Goal: Use online tool/utility: Use online tool/utility

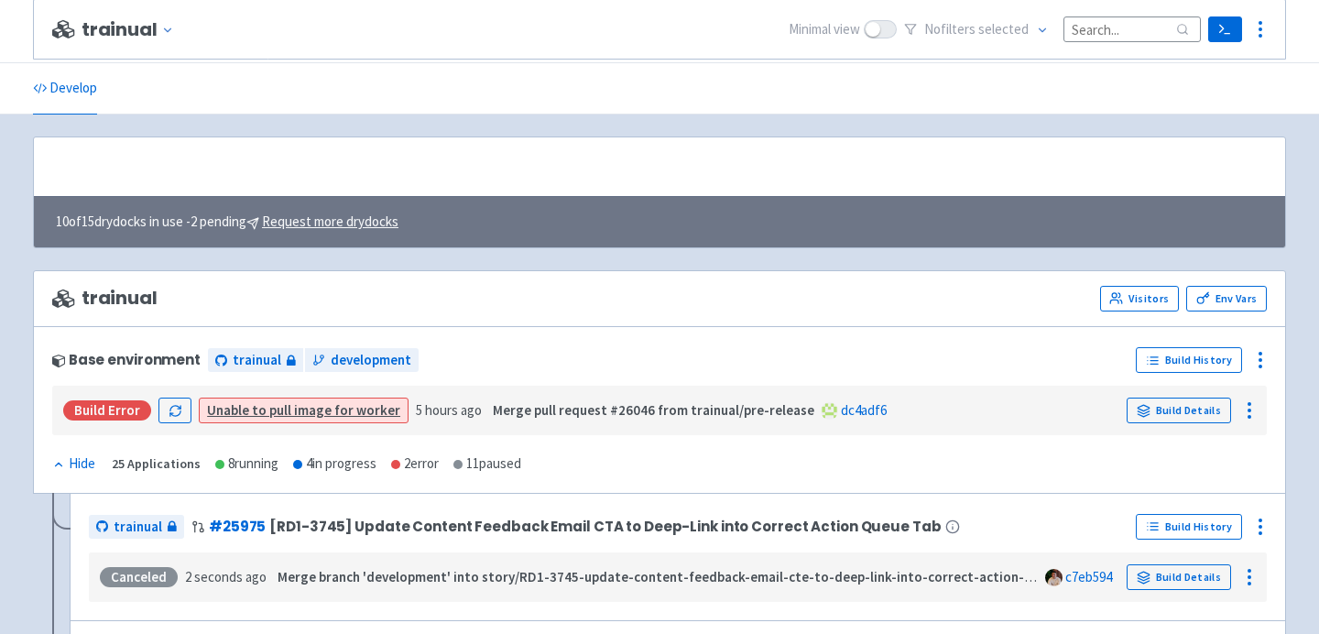
scroll to position [689, 0]
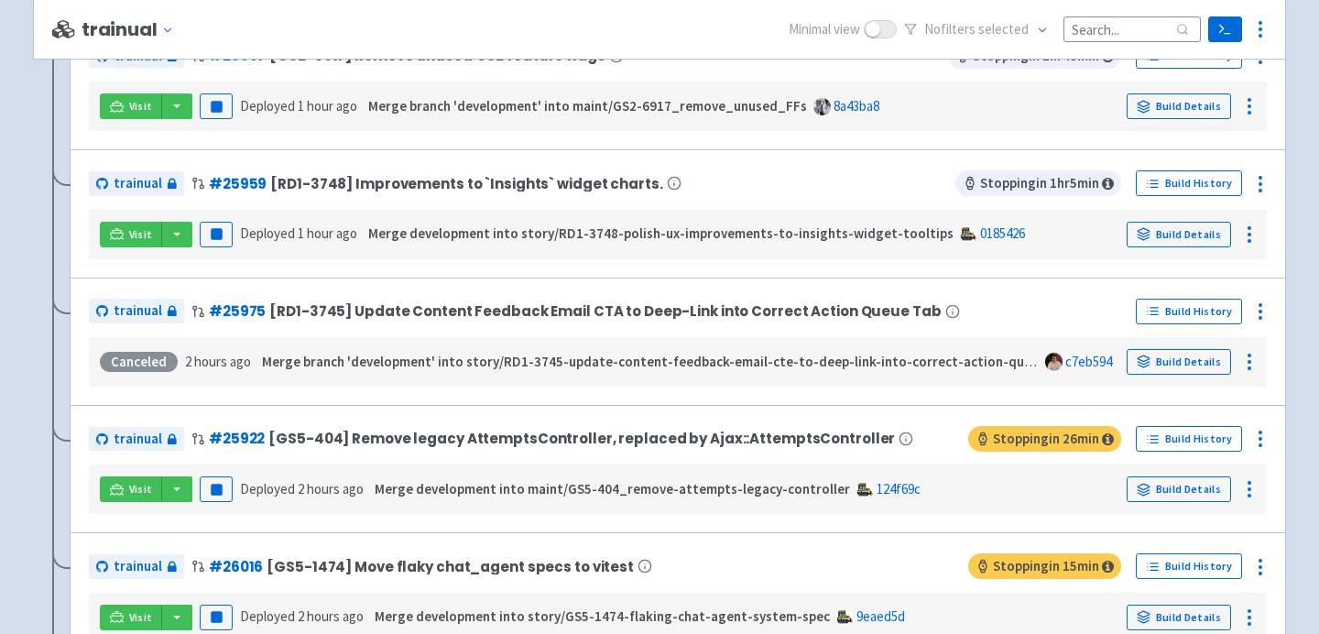
scroll to position [874, 0]
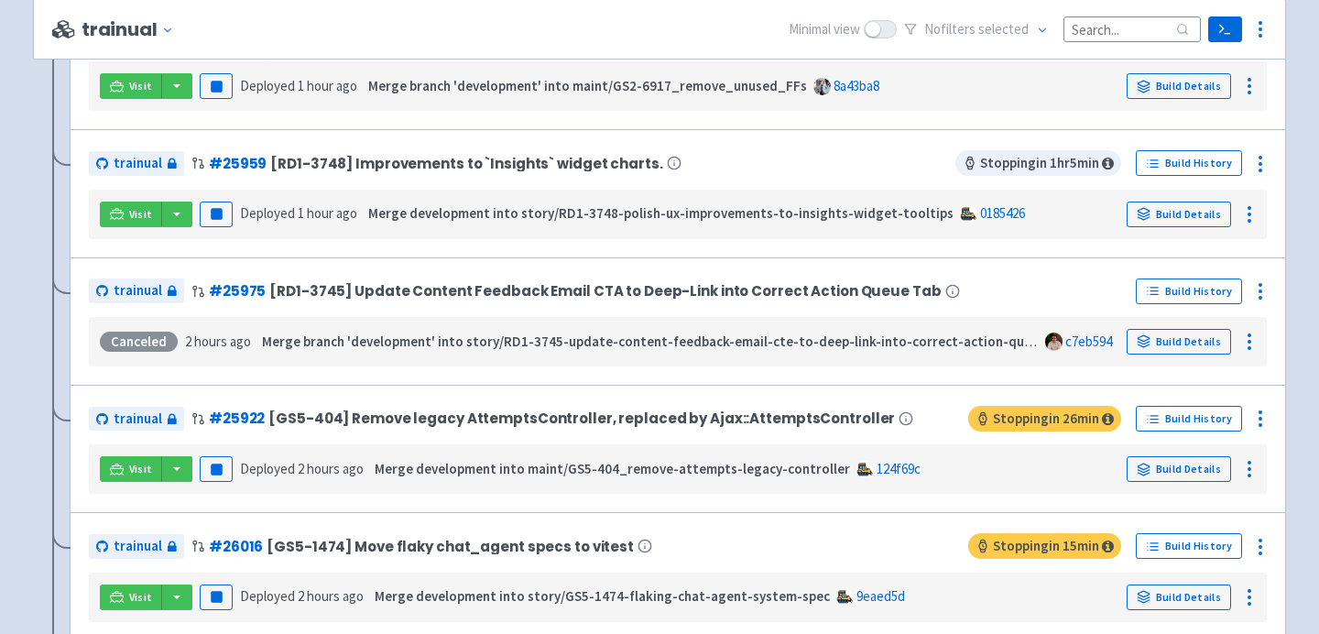
click at [596, 242] on div "trainual # 25959 [RD1-3748] Improvements to `Insights` widget charts. Stopping …" at bounding box center [678, 193] width 1216 height 128
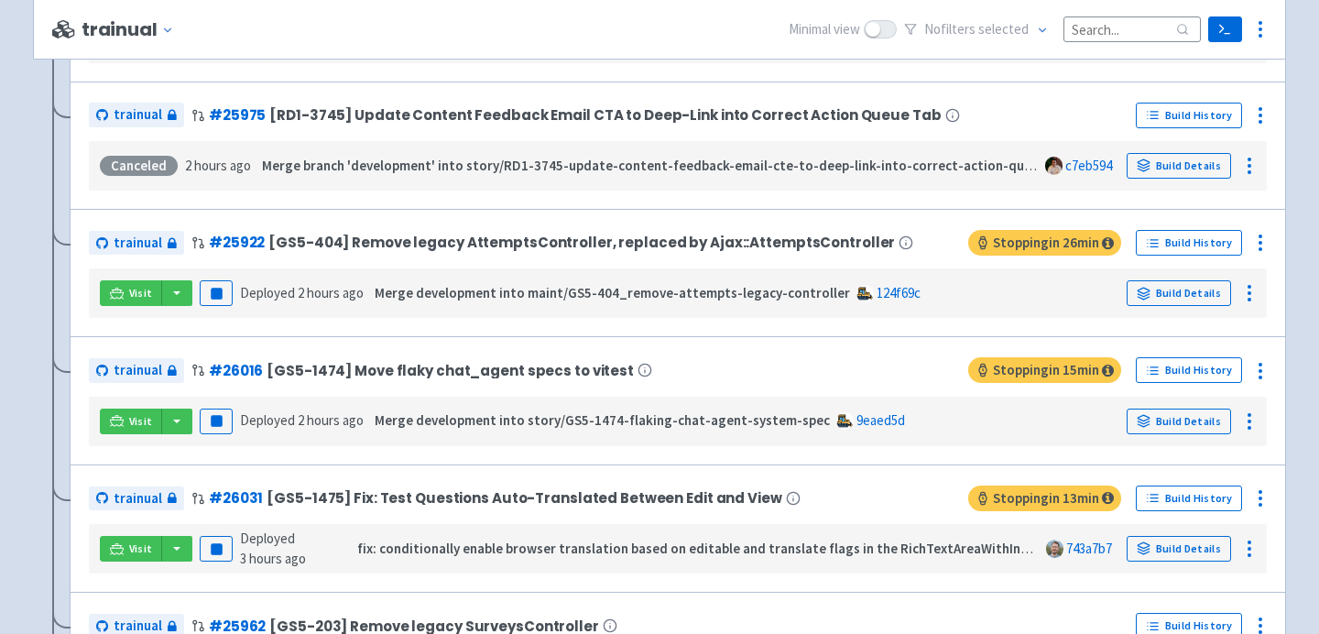
scroll to position [1053, 0]
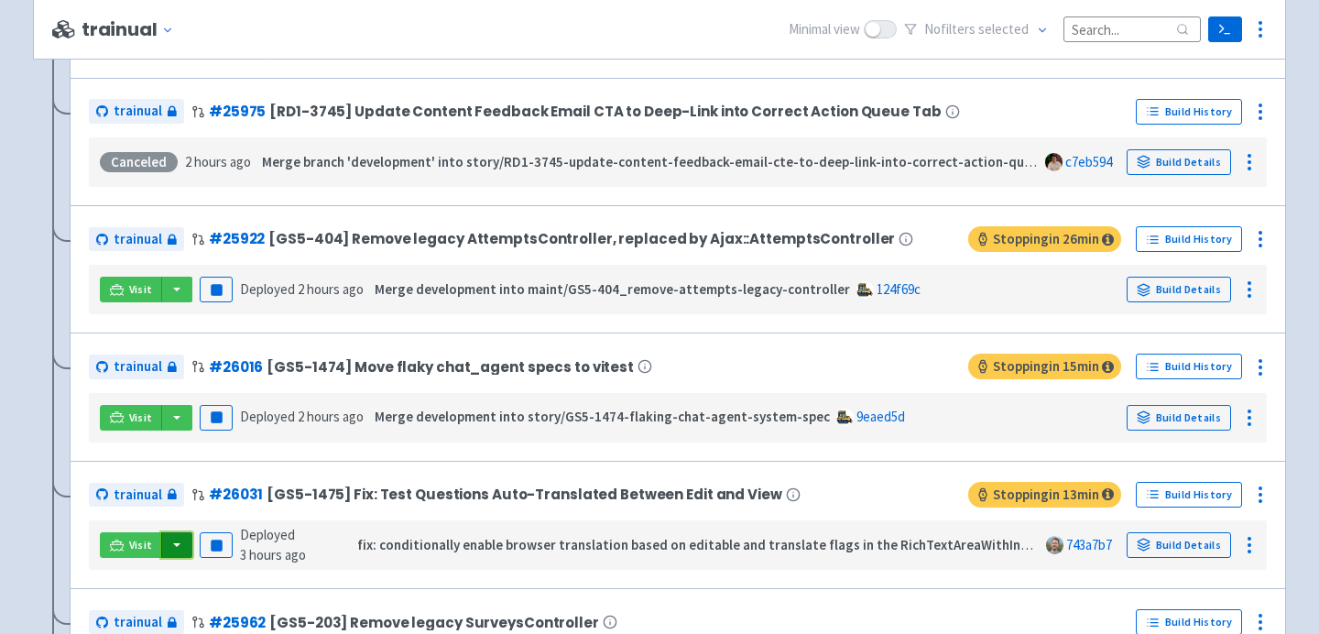
click at [176, 550] on button "button" at bounding box center [176, 545] width 31 height 26
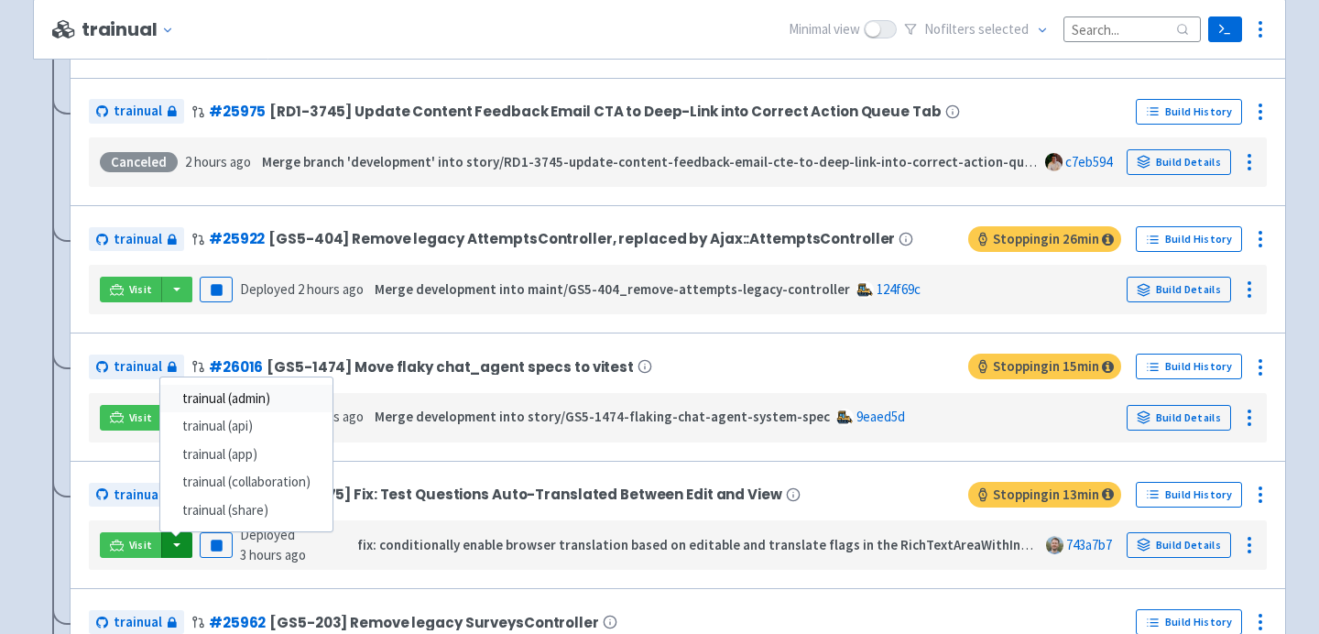
click at [246, 399] on link "trainual (admin)" at bounding box center [246, 399] width 172 height 28
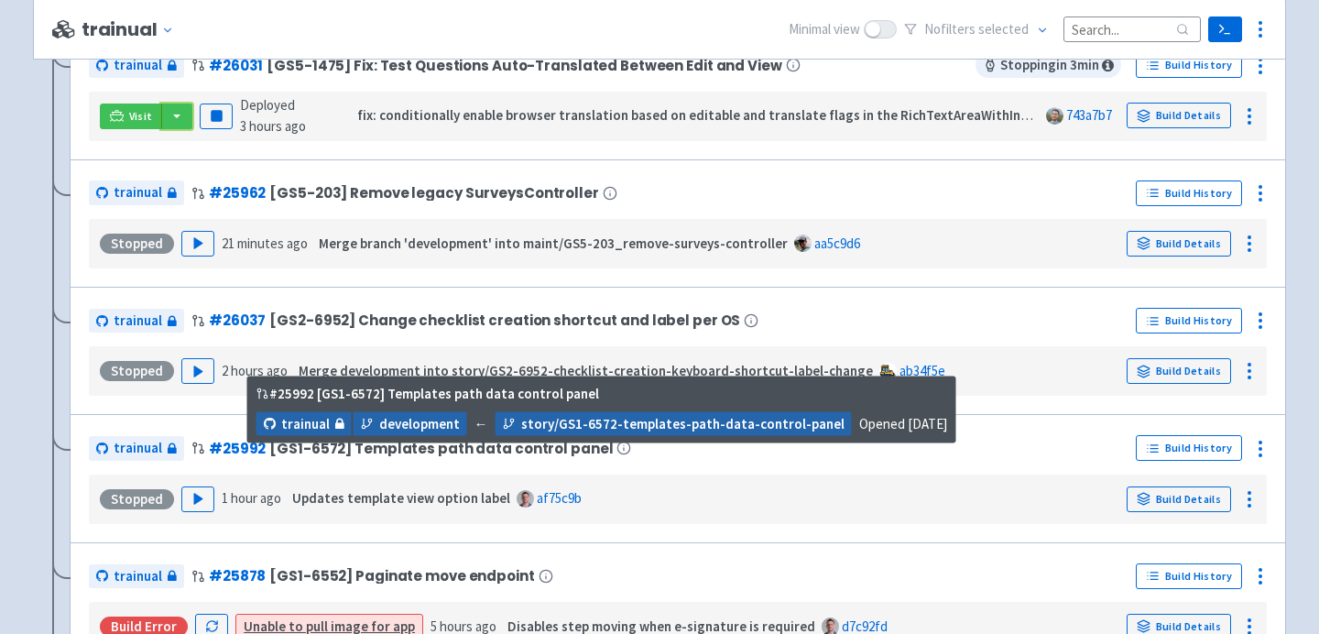
scroll to position [1503, 0]
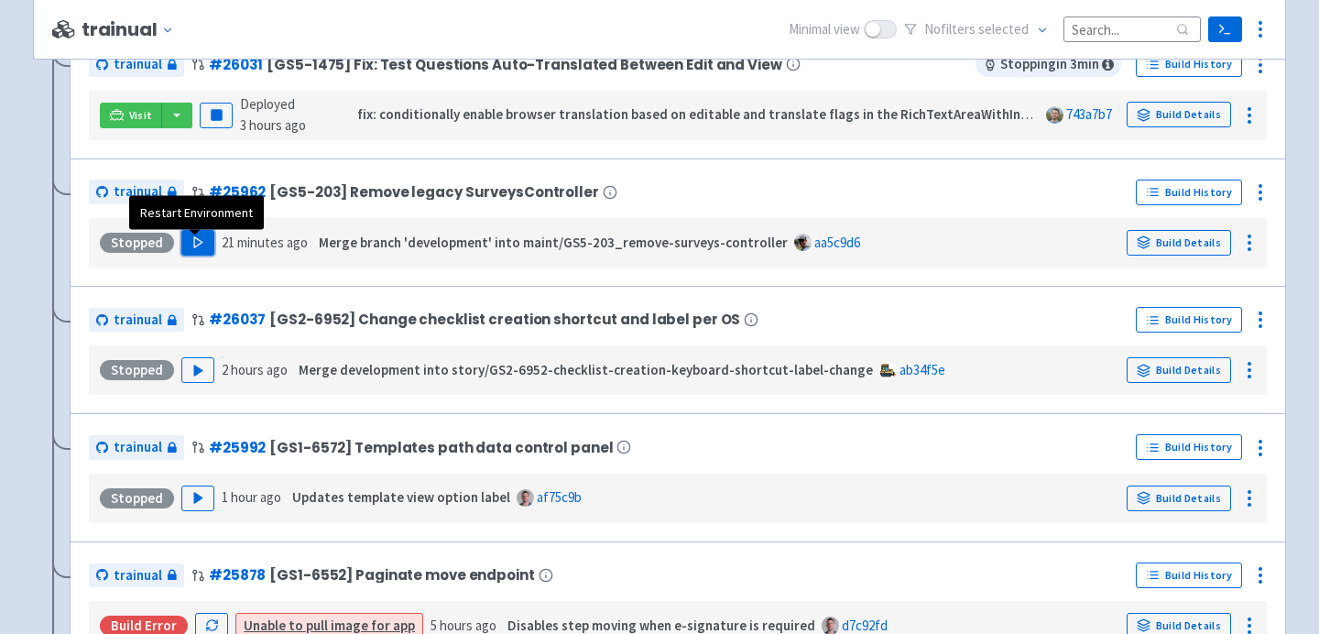
click at [184, 255] on button "Play" at bounding box center [197, 243] width 33 height 26
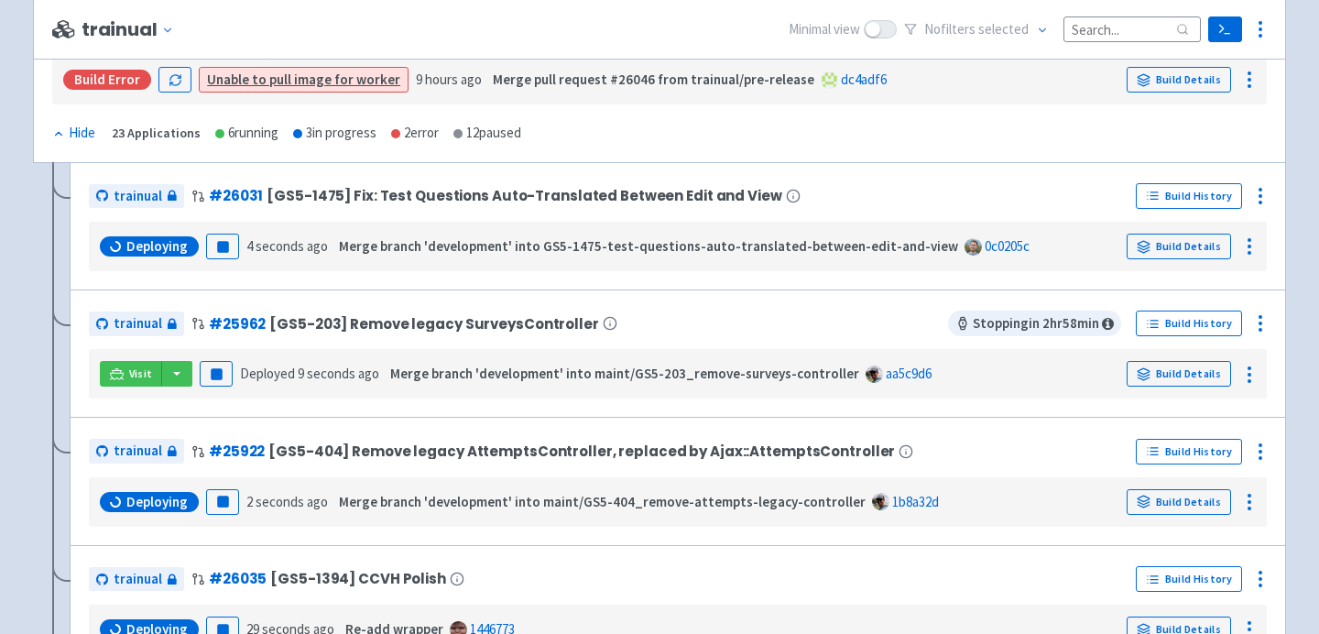
scroll to position [313, 0]
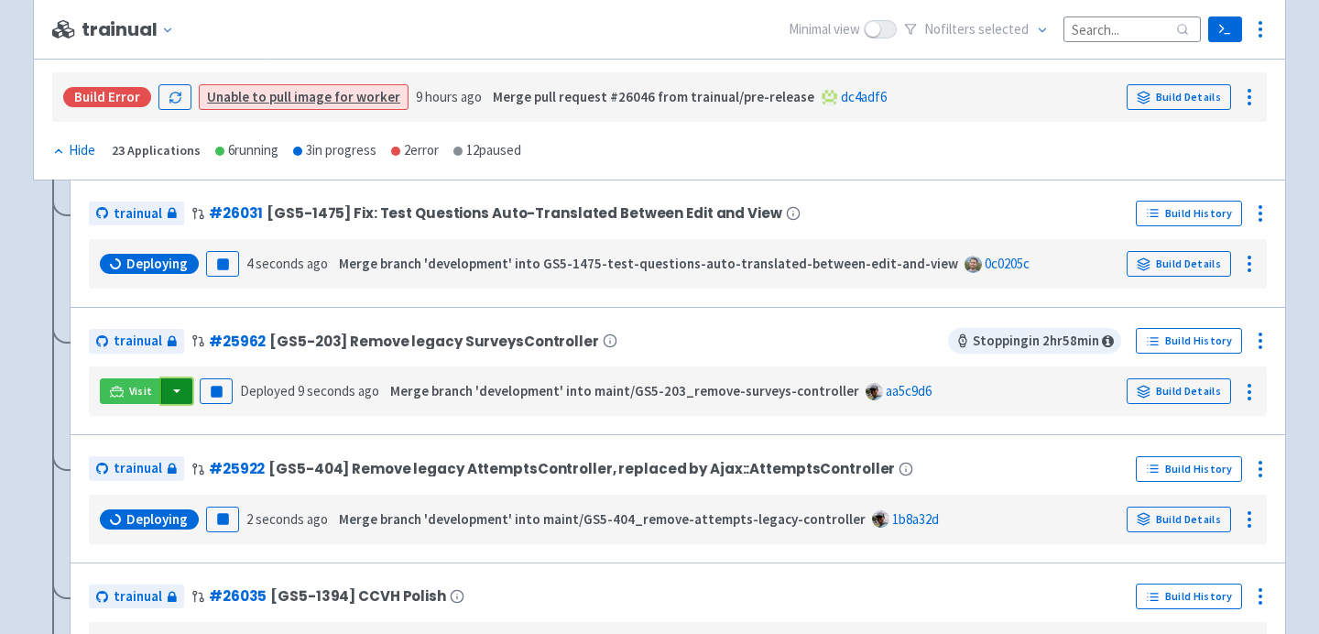
click at [175, 396] on button "button" at bounding box center [176, 391] width 31 height 26
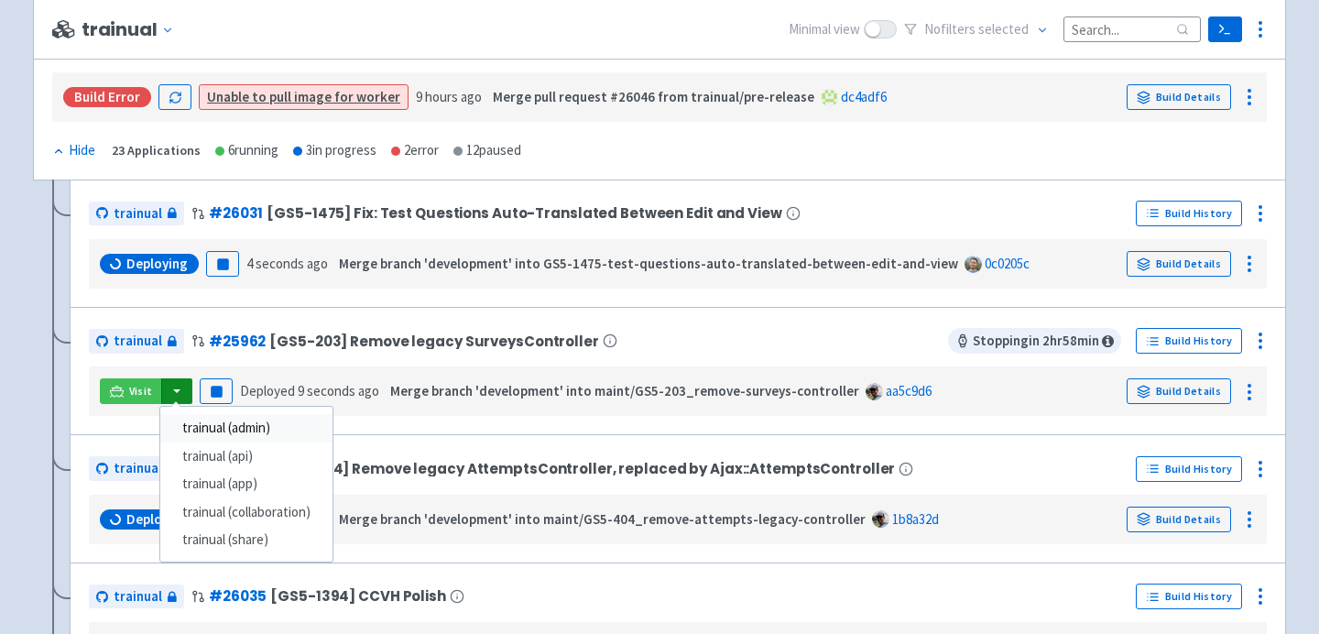
click at [234, 433] on link "trainual (admin)" at bounding box center [246, 428] width 172 height 28
